Goal: Information Seeking & Learning: Find specific fact

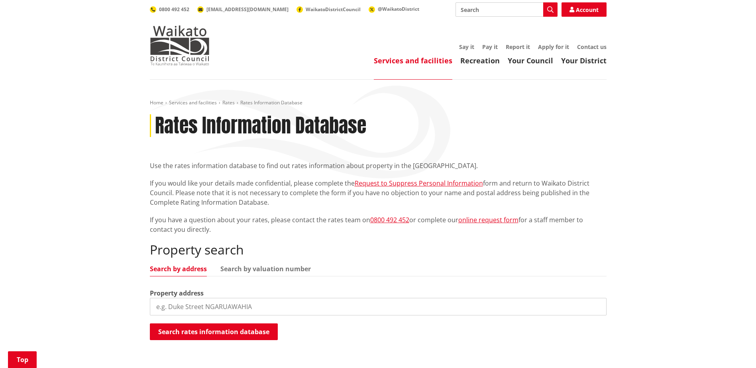
scroll to position [120, 0]
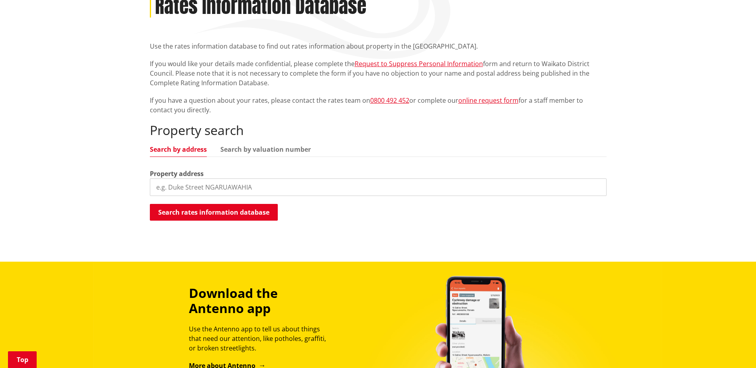
click at [241, 189] on input "search" at bounding box center [378, 188] width 457 height 18
click at [248, 210] on button "Search rates information database" at bounding box center [214, 212] width 128 height 17
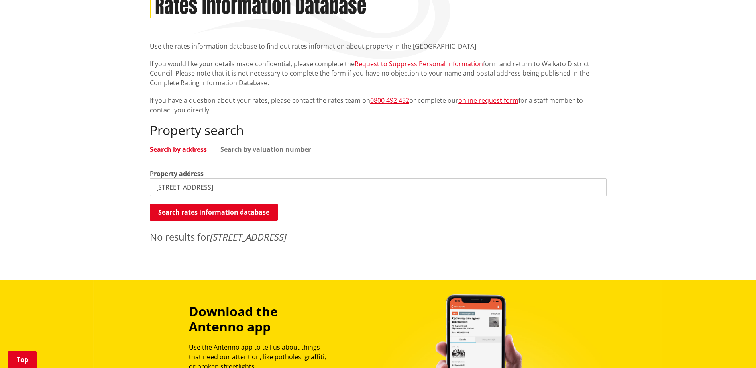
drag, startPoint x: 169, startPoint y: 186, endPoint x: 170, endPoint y: 176, distance: 9.6
click at [170, 186] on input "[STREET_ADDRESS]" at bounding box center [378, 188] width 457 height 18
click at [222, 210] on button "Search rates information database" at bounding box center [214, 212] width 128 height 17
drag, startPoint x: 265, startPoint y: 188, endPoint x: 152, endPoint y: 190, distance: 113.6
click at [66, 189] on div "Home Services and facilities Rates Rates Information Database Rates Information…" at bounding box center [378, 120] width 756 height 320
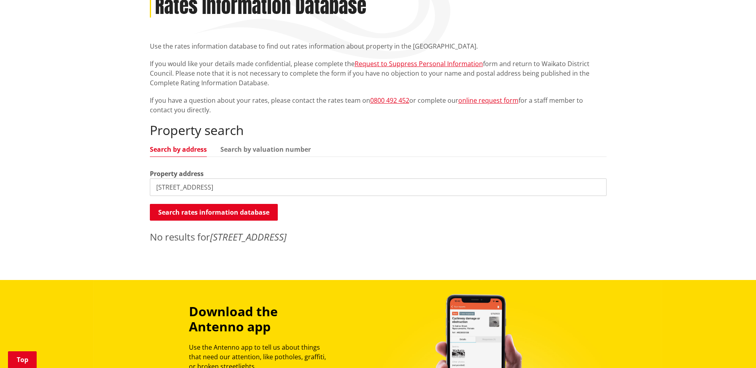
drag, startPoint x: 169, startPoint y: 187, endPoint x: 148, endPoint y: 188, distance: 20.3
click at [149, 188] on div "Home Services and facilities Rates Rates Information Database Rates Information…" at bounding box center [378, 114] width 469 height 268
drag, startPoint x: 230, startPoint y: 186, endPoint x: 227, endPoint y: 178, distance: 8.4
click at [229, 186] on input "wairamarama onehwero road" at bounding box center [378, 188] width 457 height 18
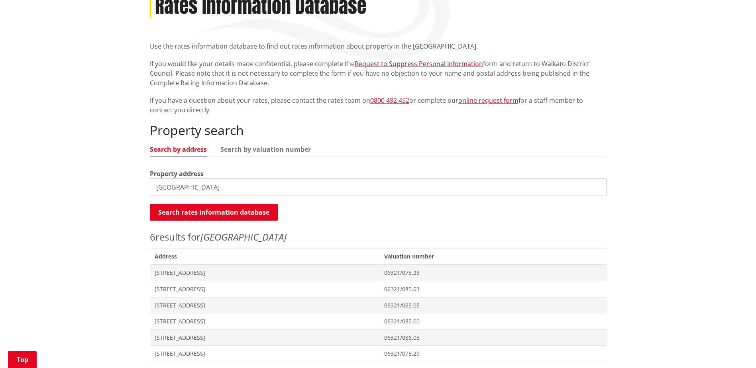
click at [155, 186] on input "[GEOGRAPHIC_DATA]" at bounding box center [378, 188] width 457 height 18
click at [215, 214] on button "Search rates information database" at bounding box center [214, 212] width 128 height 17
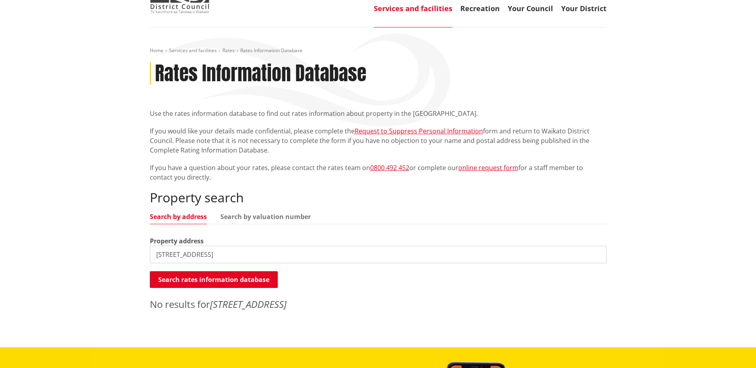
scroll to position [80, 0]
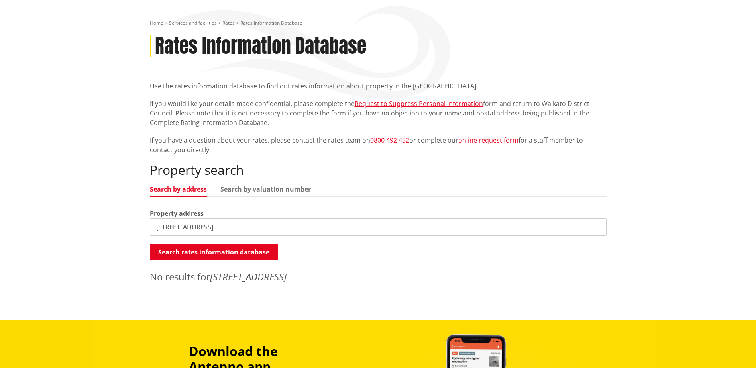
click at [167, 225] on input "[STREET_ADDRESS]" at bounding box center [378, 227] width 457 height 18
drag, startPoint x: 244, startPoint y: 228, endPoint x: 116, endPoint y: 226, distance: 128.0
click at [115, 226] on div "Home Services and facilities Rates Rates Information Database Rates Information…" at bounding box center [378, 160] width 756 height 320
type input "[GEOGRAPHIC_DATA]"
click at [266, 251] on button "Search rates information database" at bounding box center [214, 252] width 128 height 17
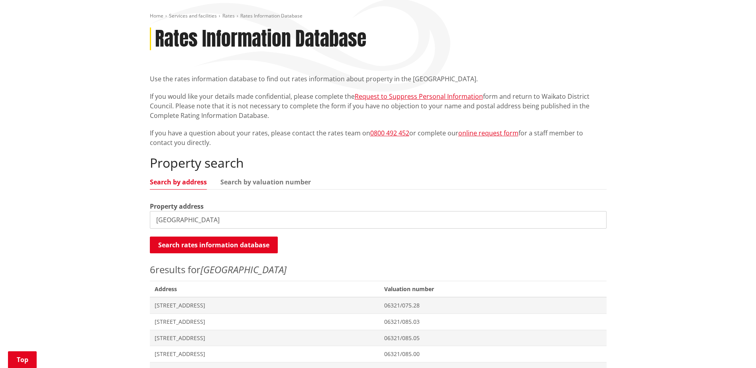
scroll to position [0, 0]
